Goal: Download file/media

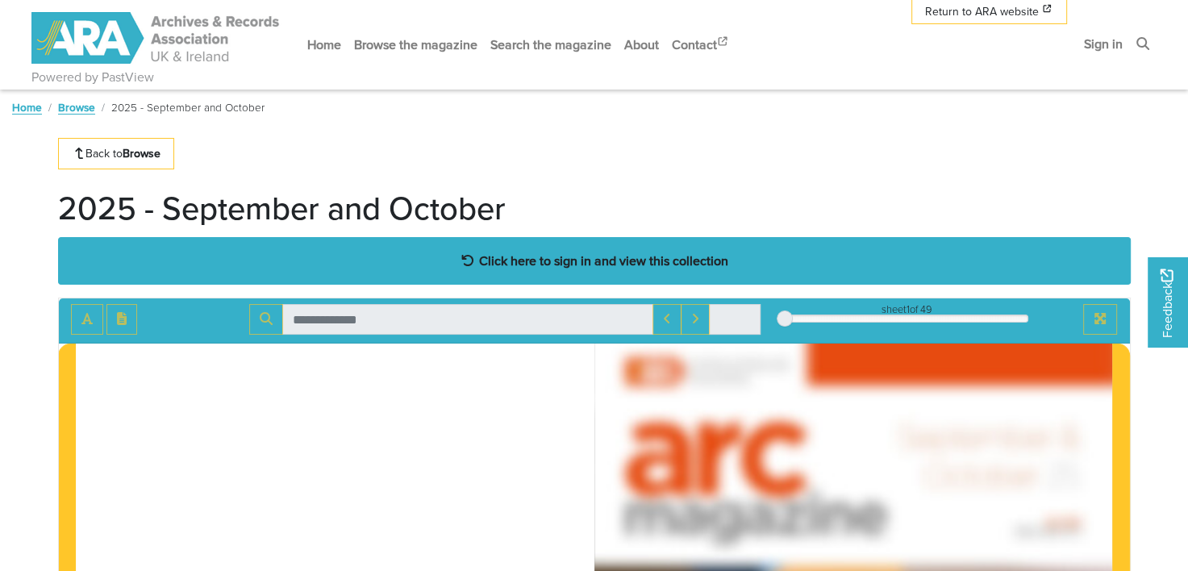
click at [574, 276] on div "Click here to sign in and view this collection" at bounding box center [594, 261] width 1073 height 48
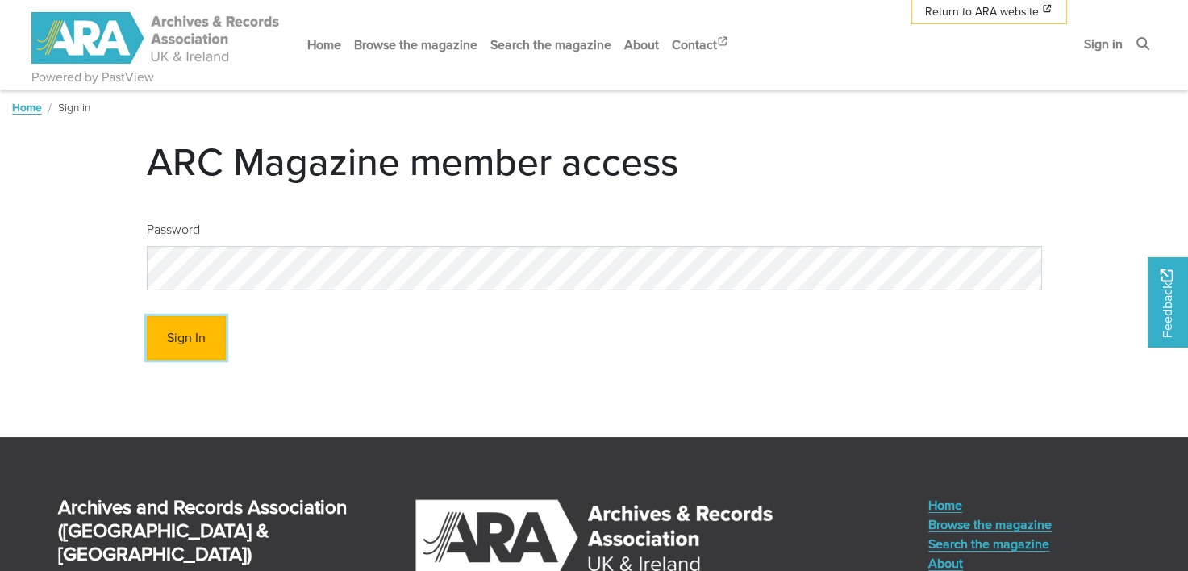
click at [186, 330] on button "Sign In" at bounding box center [186, 338] width 79 height 44
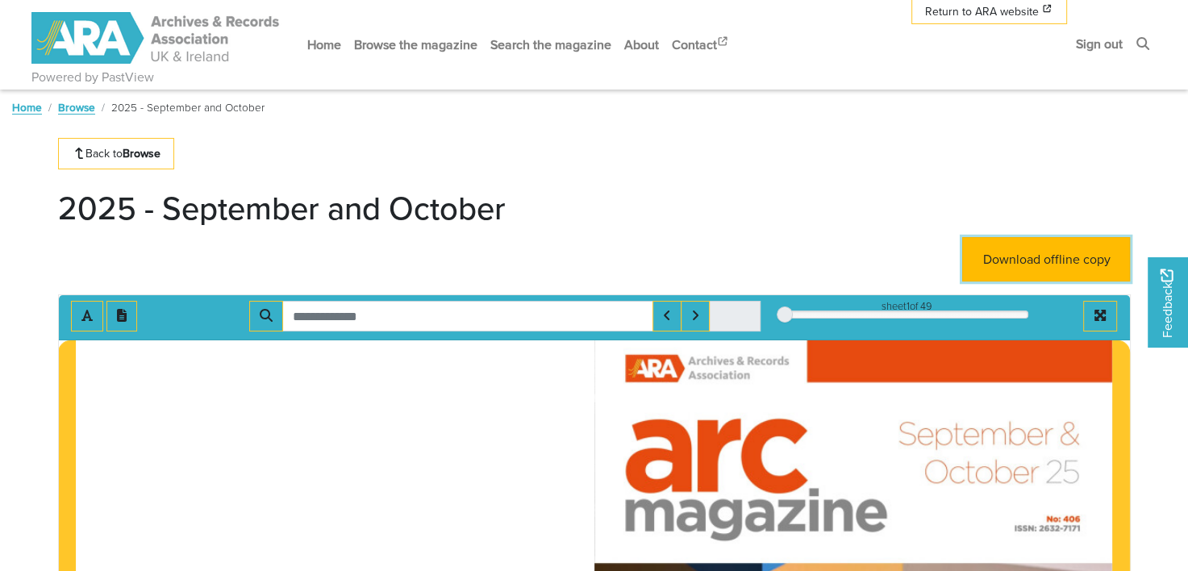
click at [1019, 245] on link "Download offline copy" at bounding box center [1046, 259] width 168 height 44
